Goal: Task Accomplishment & Management: Manage account settings

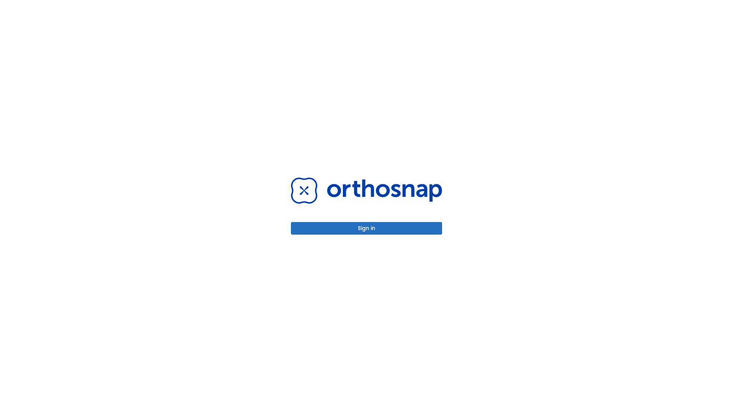
click at [366, 228] on button "Sign in" at bounding box center [366, 228] width 151 height 13
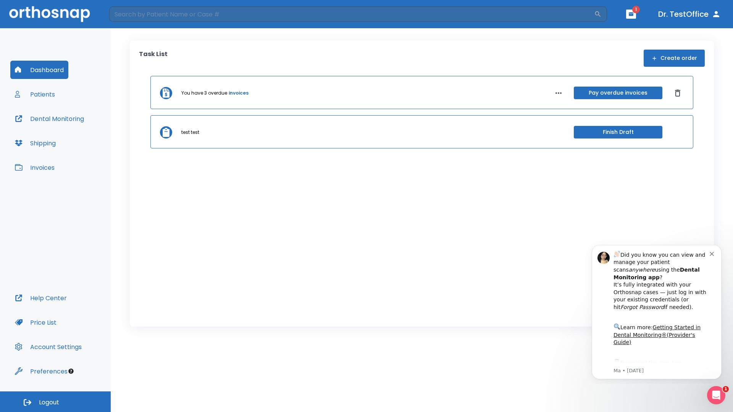
click at [55, 402] on span "Logout" at bounding box center [49, 403] width 20 height 8
